Goal: Task Accomplishment & Management: Manage account settings

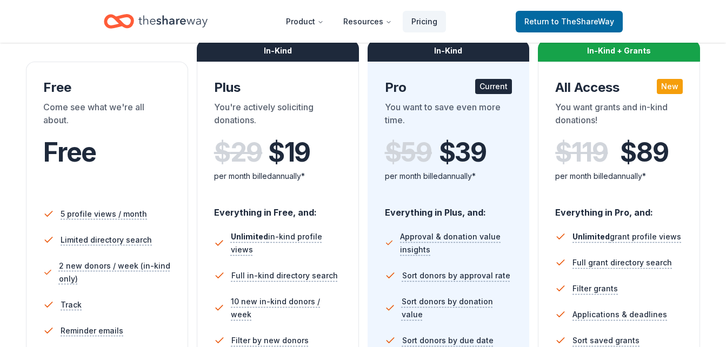
scroll to position [162, 0]
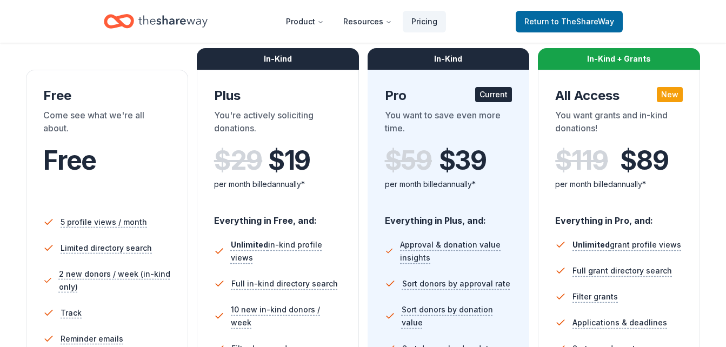
click at [118, 101] on div "Free" at bounding box center [107, 95] width 128 height 17
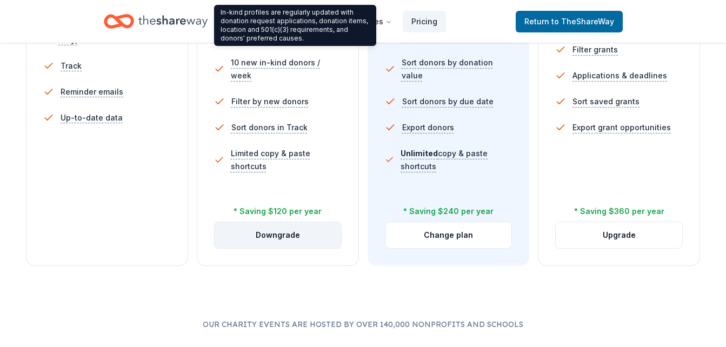
scroll to position [432, 0]
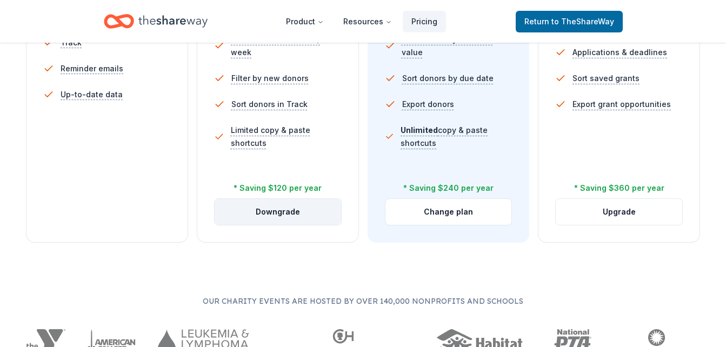
click at [238, 213] on button "Downgrade" at bounding box center [278, 212] width 126 height 26
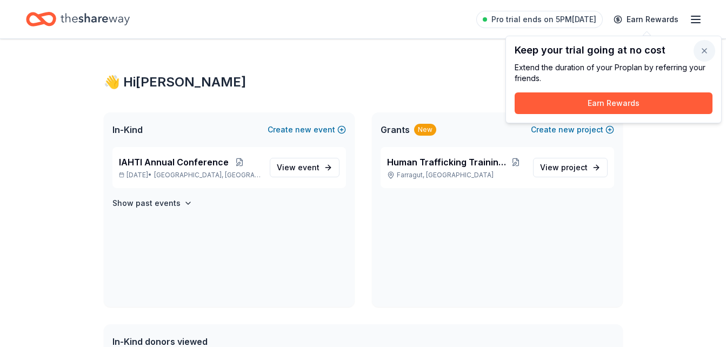
click at [704, 51] on button "button" at bounding box center [704, 51] width 22 height 22
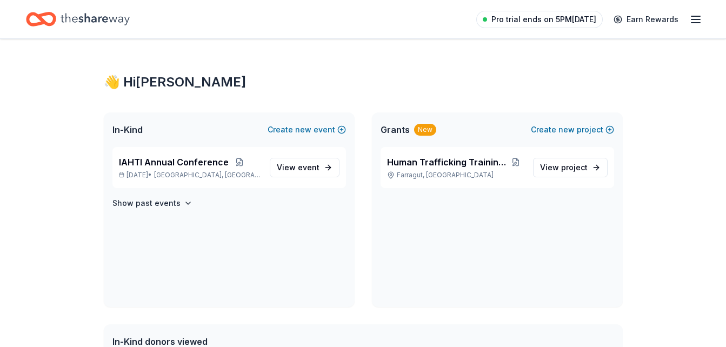
click at [563, 17] on span "Pro trial ends on 5PM, 8/26" at bounding box center [543, 19] width 105 height 13
click at [552, 18] on span "Pro trial ends on 5PM, 8/26" at bounding box center [543, 19] width 105 height 13
